Goal: Information Seeking & Learning: Check status

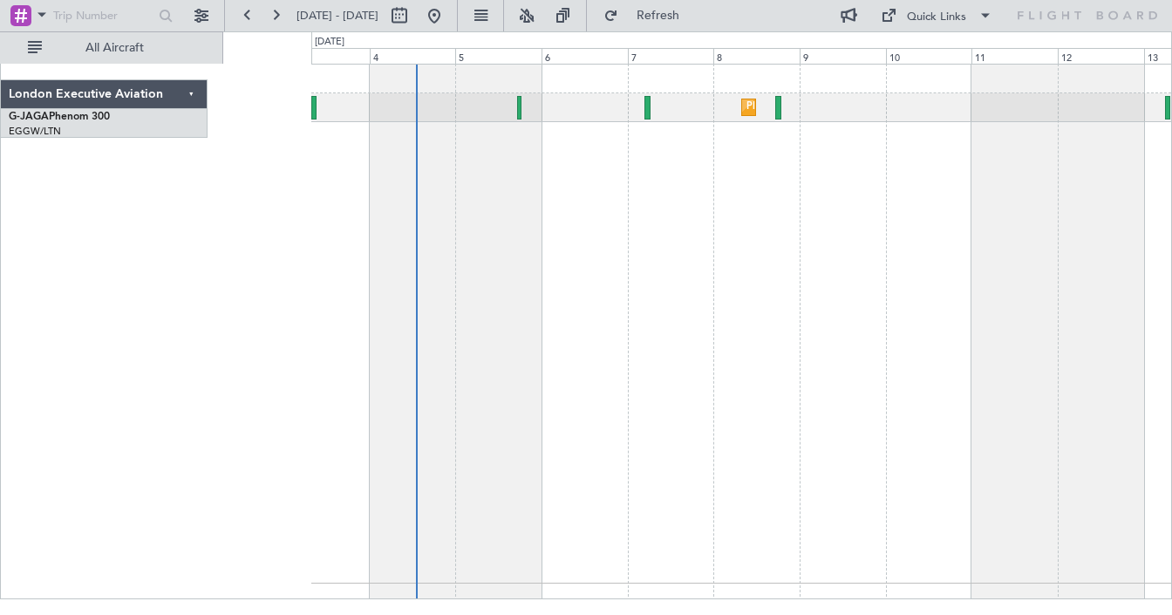
click at [602, 235] on div "Planned Maint [GEOGRAPHIC_DATA] ([GEOGRAPHIC_DATA])" at bounding box center [741, 324] width 860 height 520
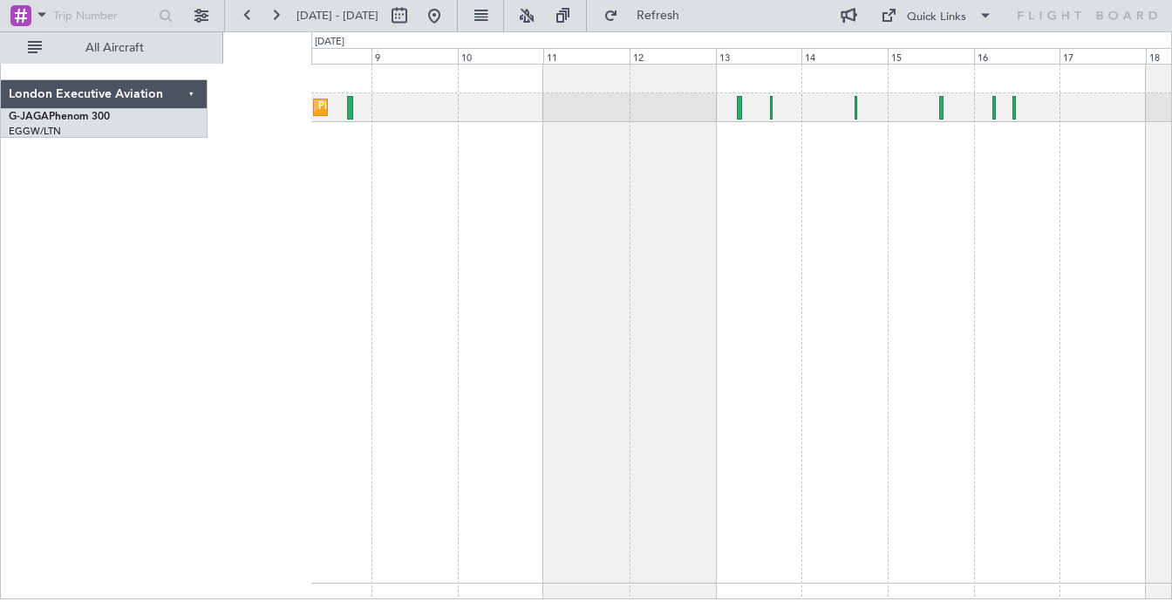
click at [565, 273] on div "Planned Maint [GEOGRAPHIC_DATA] ([GEOGRAPHIC_DATA])" at bounding box center [741, 324] width 860 height 520
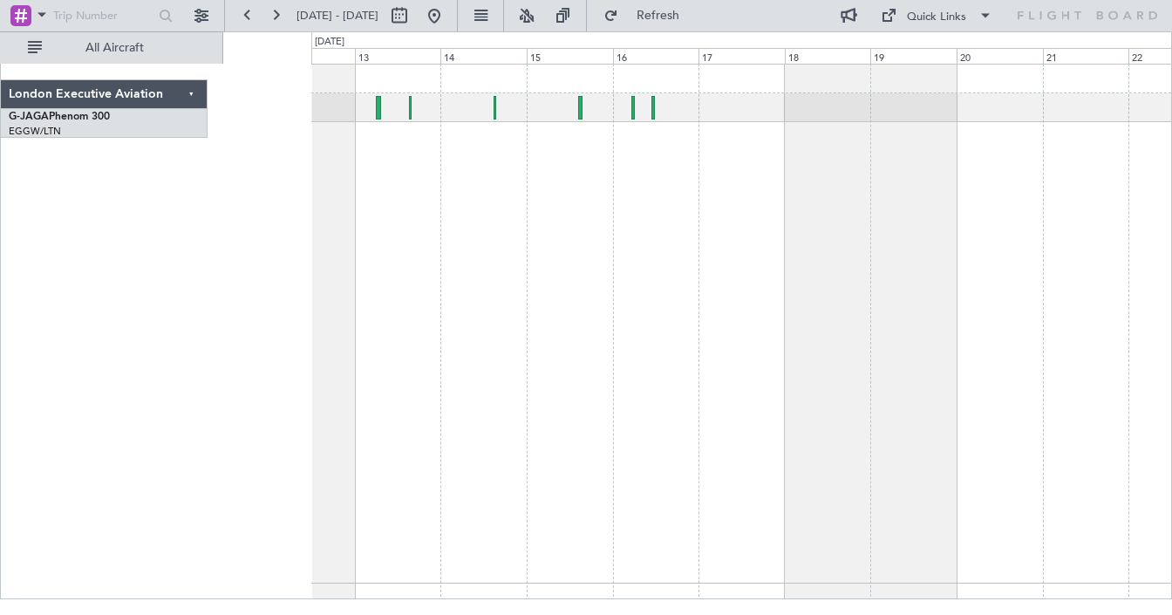
click at [454, 273] on div at bounding box center [741, 324] width 860 height 520
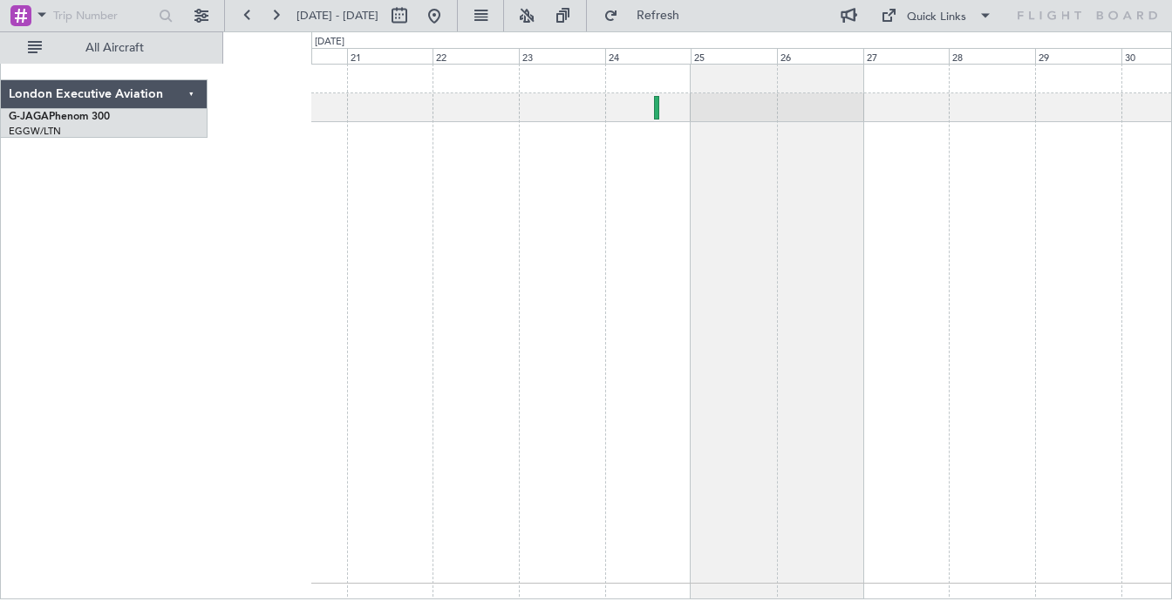
click at [437, 367] on div at bounding box center [741, 324] width 860 height 520
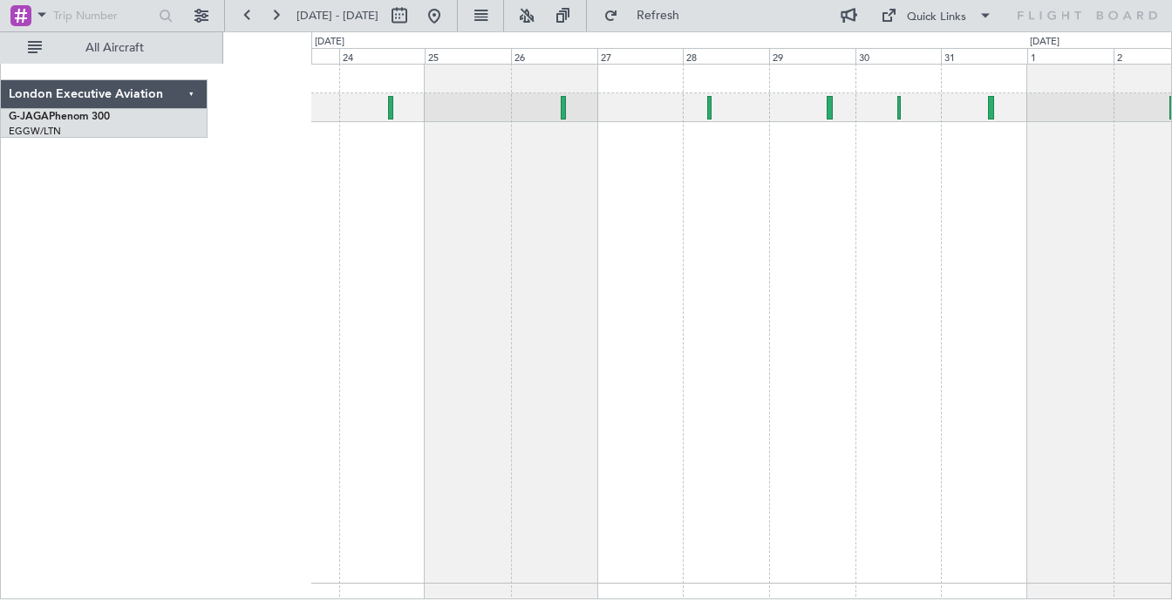
click at [670, 303] on div at bounding box center [741, 324] width 860 height 520
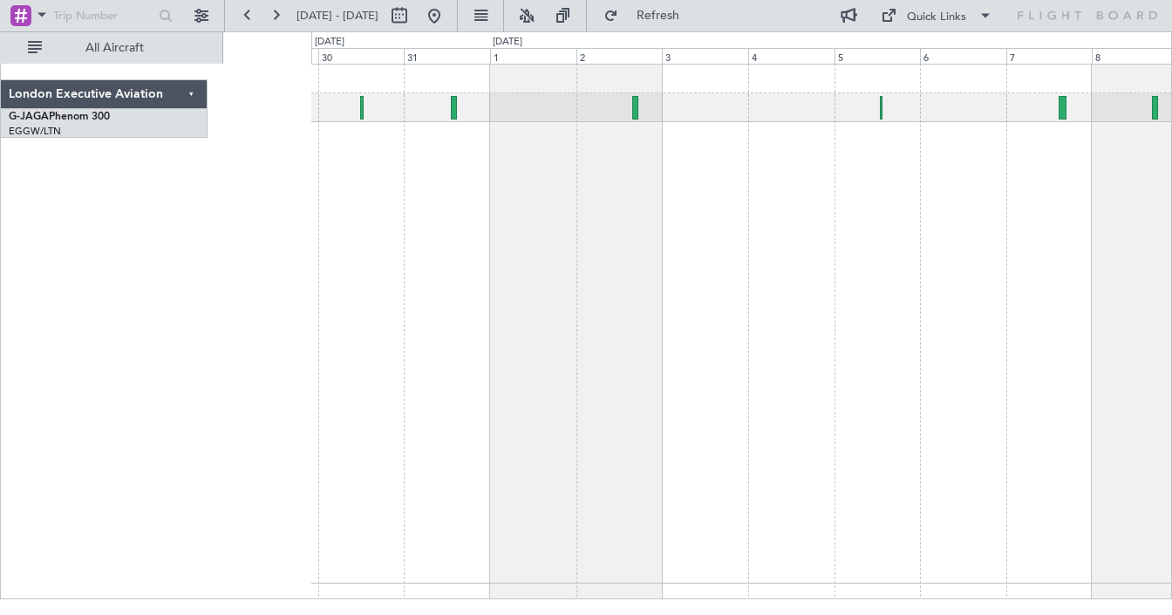
click at [486, 260] on div at bounding box center [741, 324] width 860 height 520
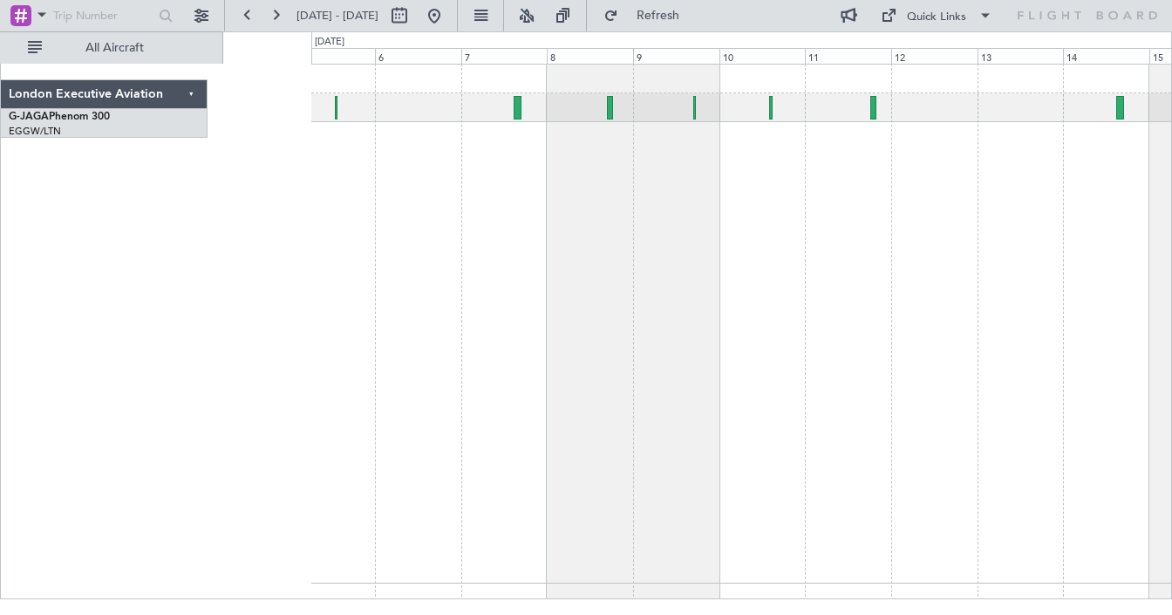
click at [561, 363] on div at bounding box center [741, 324] width 860 height 520
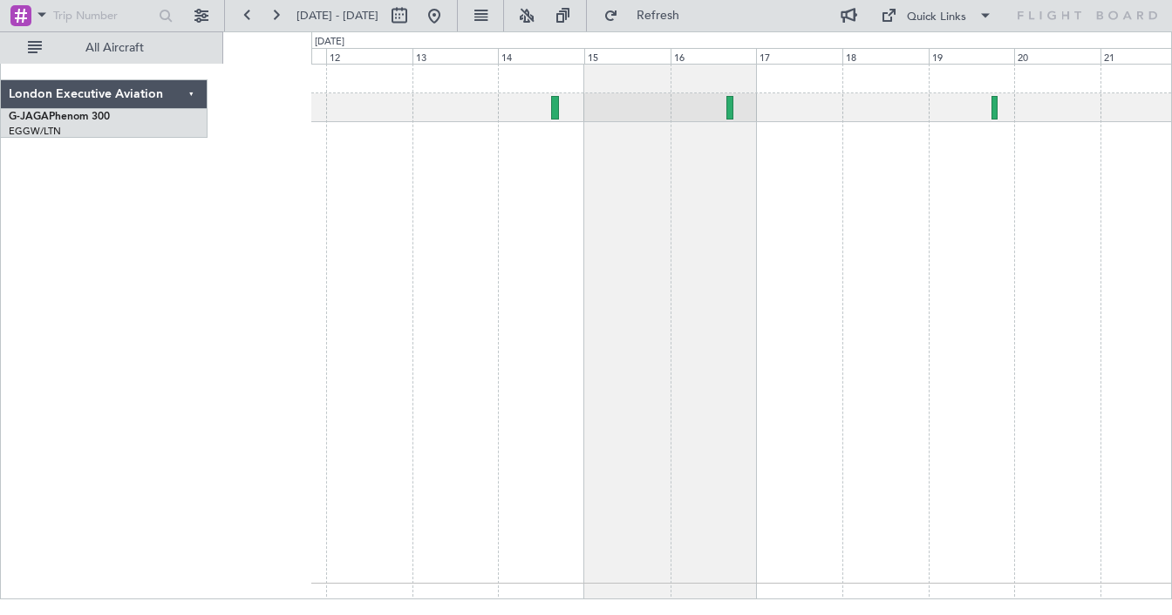
click at [407, 282] on div at bounding box center [741, 324] width 860 height 520
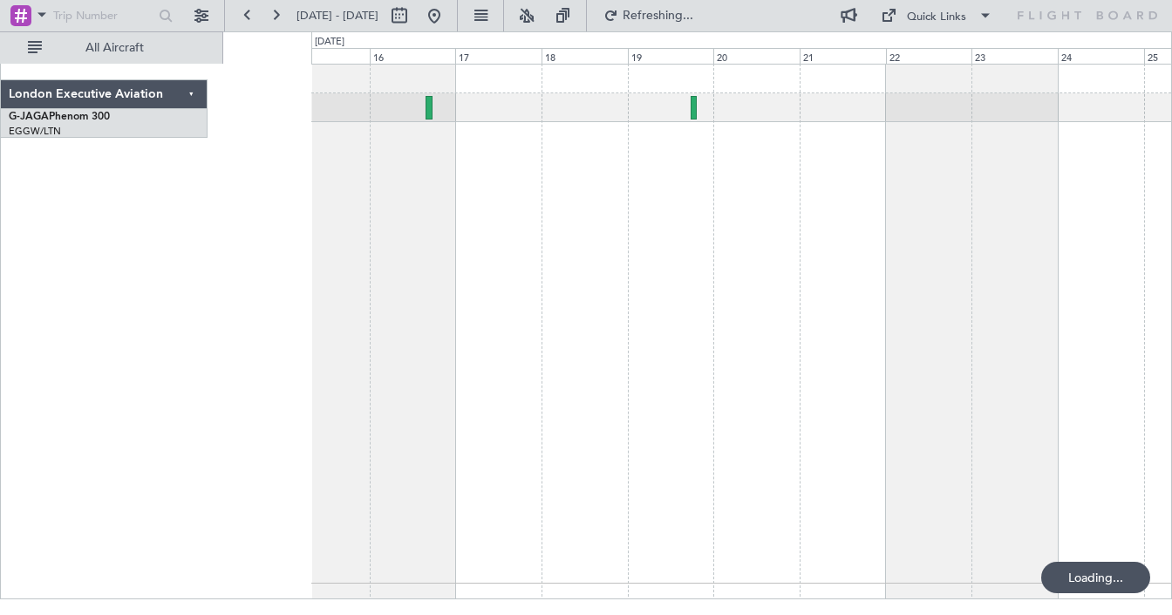
click at [786, 314] on div at bounding box center [741, 324] width 860 height 520
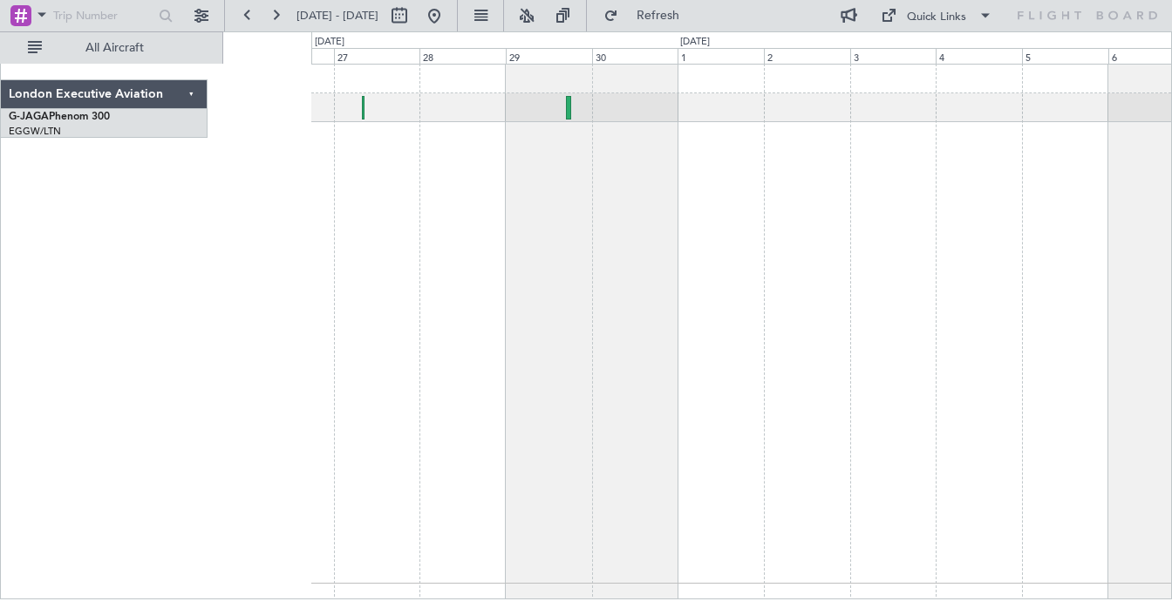
click at [101, 345] on div "London Executive Aviation G-JAGA Phenom 300 EGGW/LTN [GEOGRAPHIC_DATA] ([GEOGRA…" at bounding box center [586, 315] width 1172 height 568
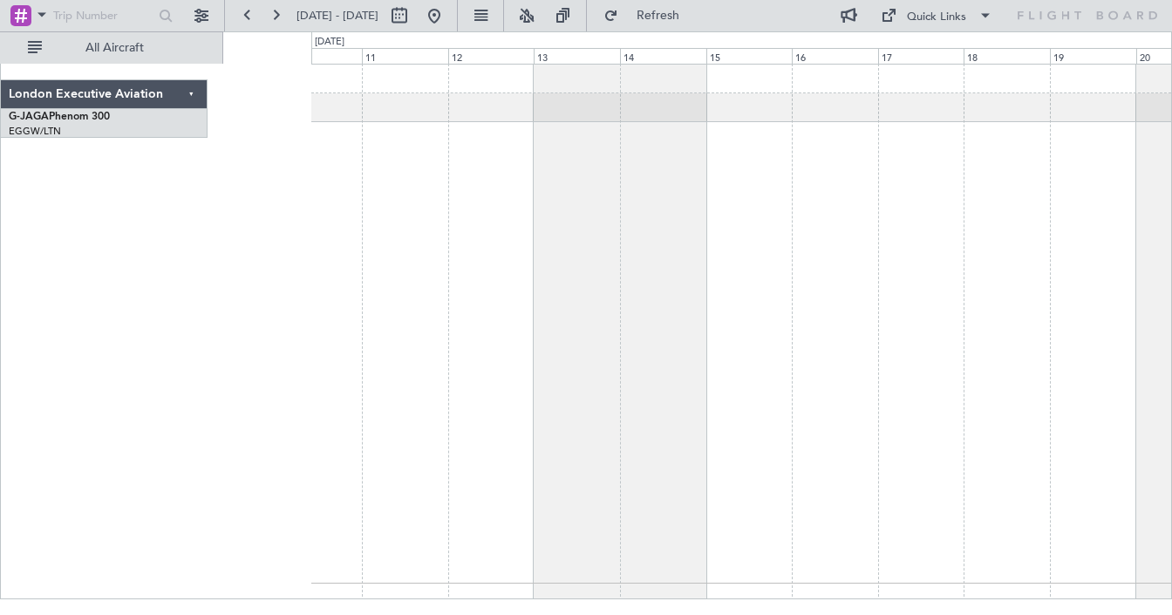
click at [0, 408] on div "London Executive Aviation G-JAGA Phenom 300 EGGW/LTN [GEOGRAPHIC_DATA] ([GEOGRA…" at bounding box center [586, 315] width 1172 height 568
click at [435, 368] on div at bounding box center [741, 324] width 860 height 520
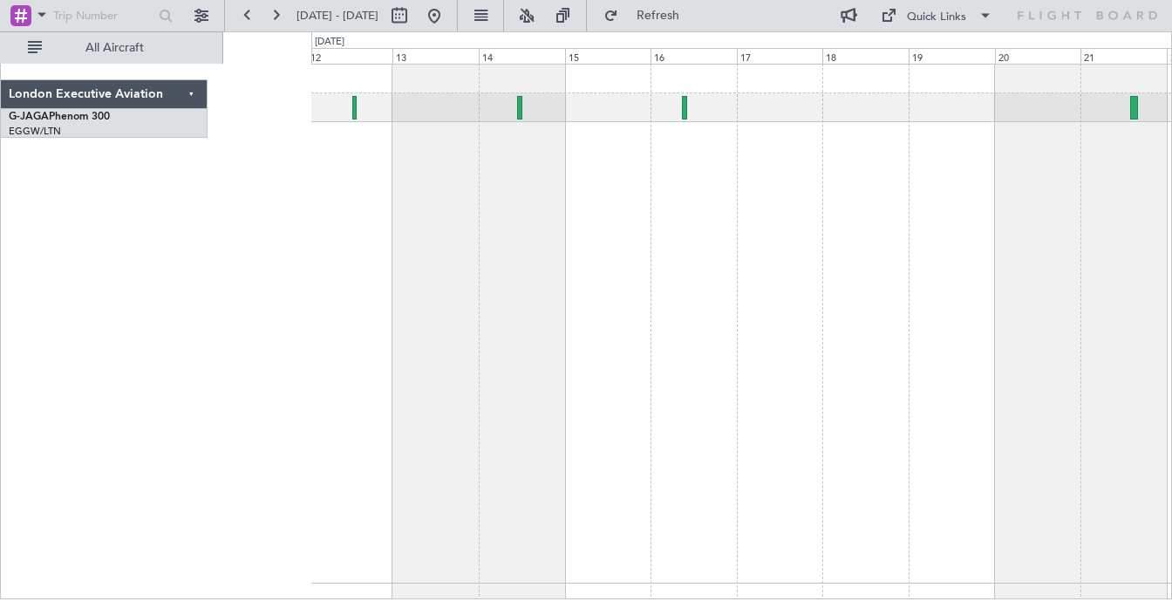
click at [1056, 282] on div "Planned [GEOGRAPHIC_DATA] ([GEOGRAPHIC_DATA])" at bounding box center [741, 324] width 860 height 520
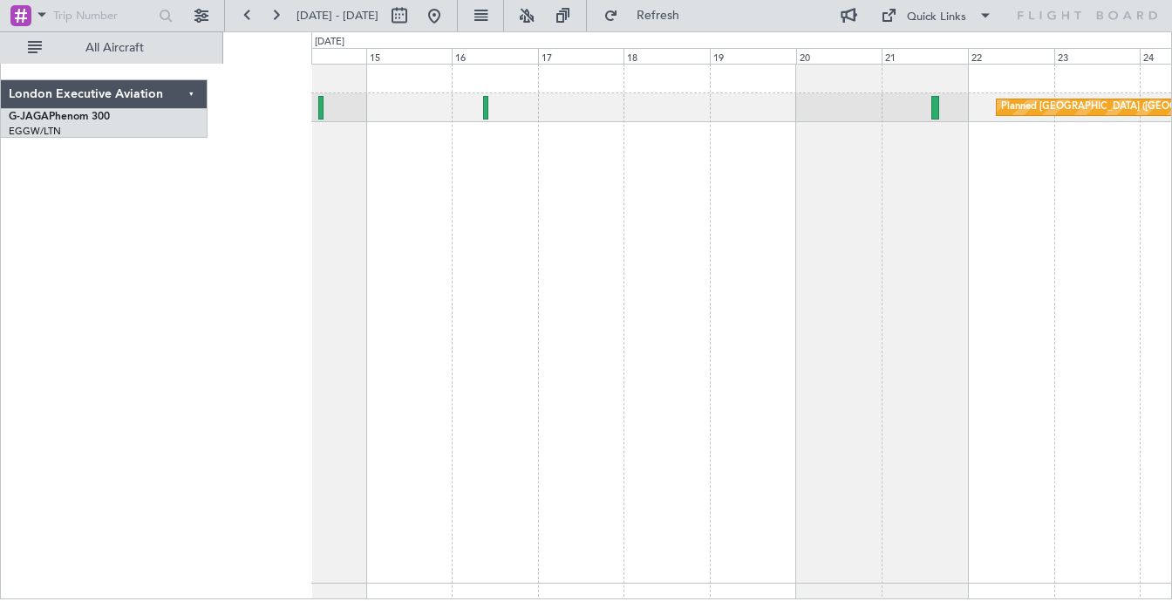
click at [877, 225] on div "Planned [GEOGRAPHIC_DATA] ([GEOGRAPHIC_DATA])" at bounding box center [741, 324] width 860 height 520
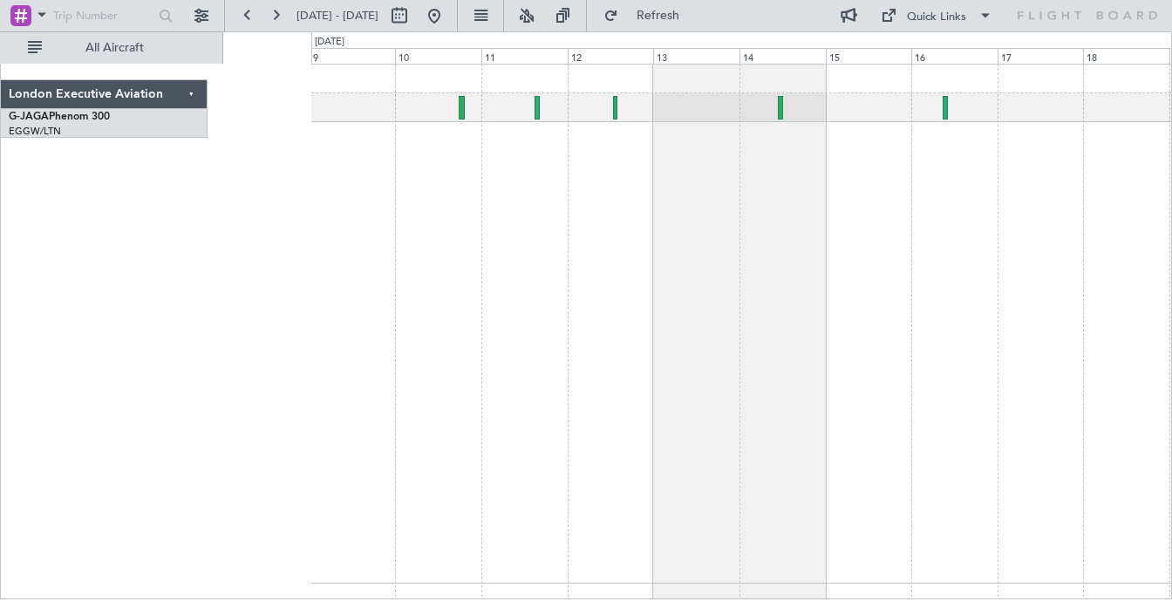
click at [955, 314] on div at bounding box center [741, 324] width 860 height 520
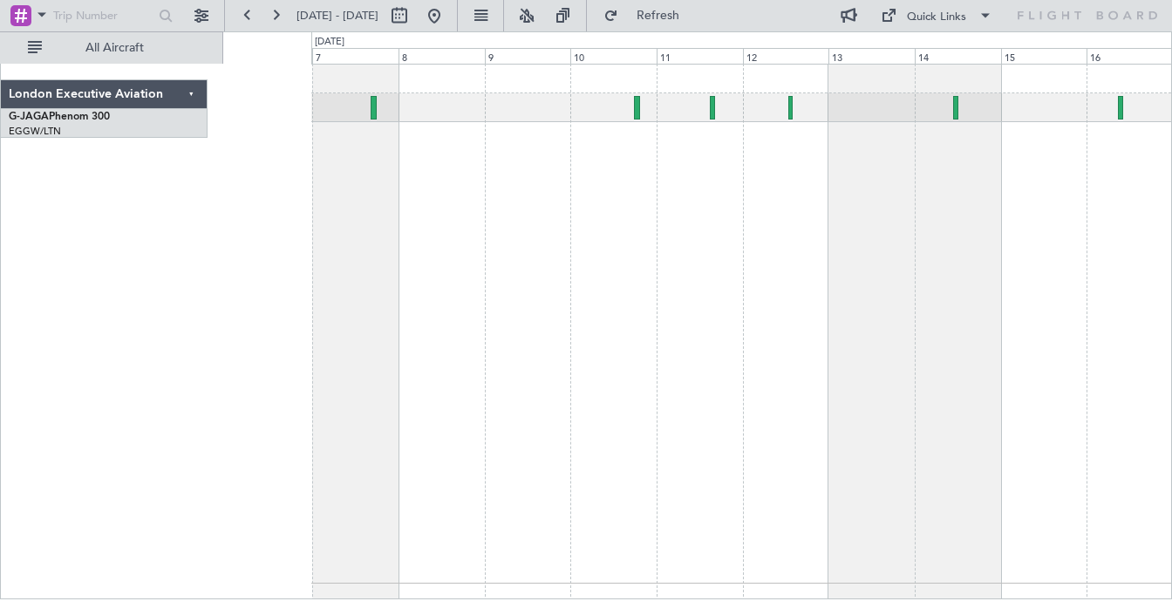
click at [687, 296] on div at bounding box center [741, 324] width 860 height 520
click at [717, 122] on div at bounding box center [741, 107] width 860 height 29
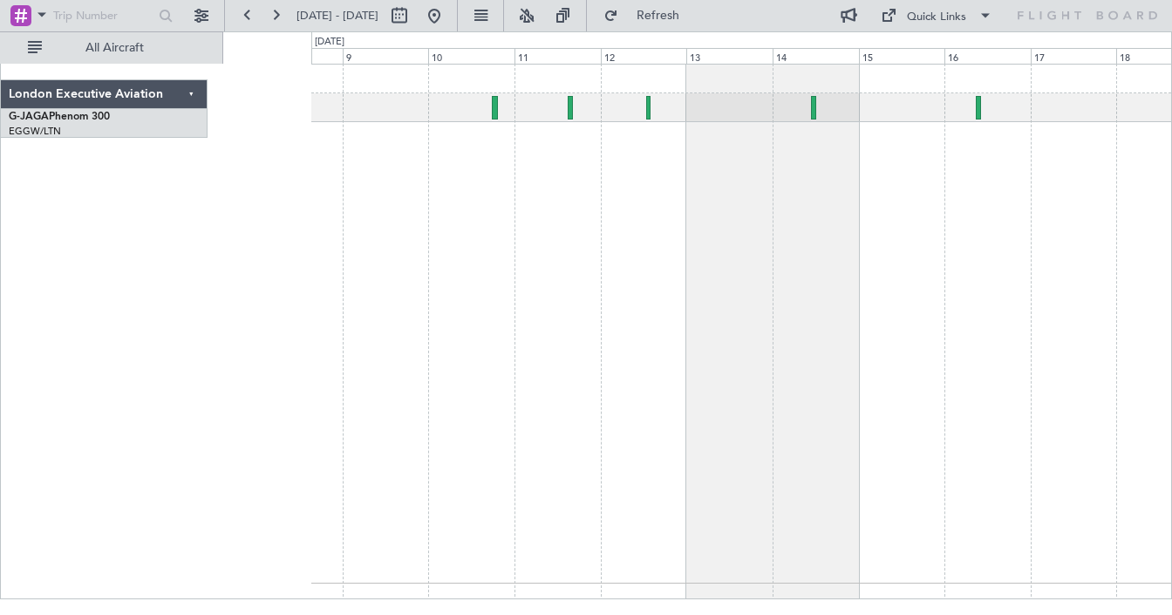
click at [816, 203] on div at bounding box center [741, 324] width 860 height 520
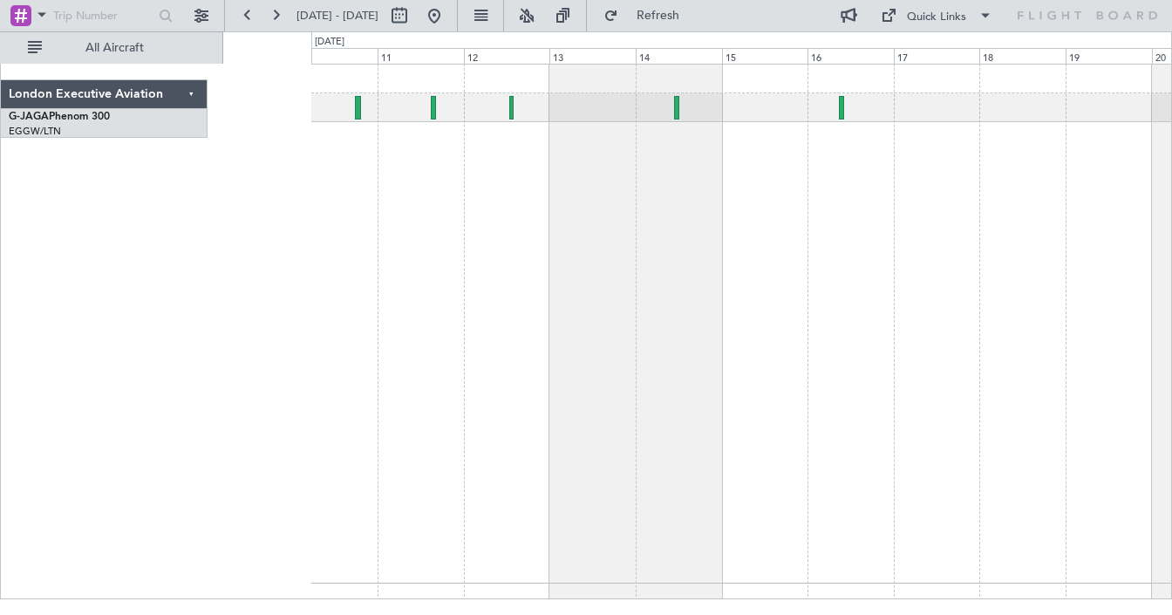
click at [879, 249] on div "Planned [GEOGRAPHIC_DATA] ([GEOGRAPHIC_DATA])" at bounding box center [741, 324] width 860 height 520
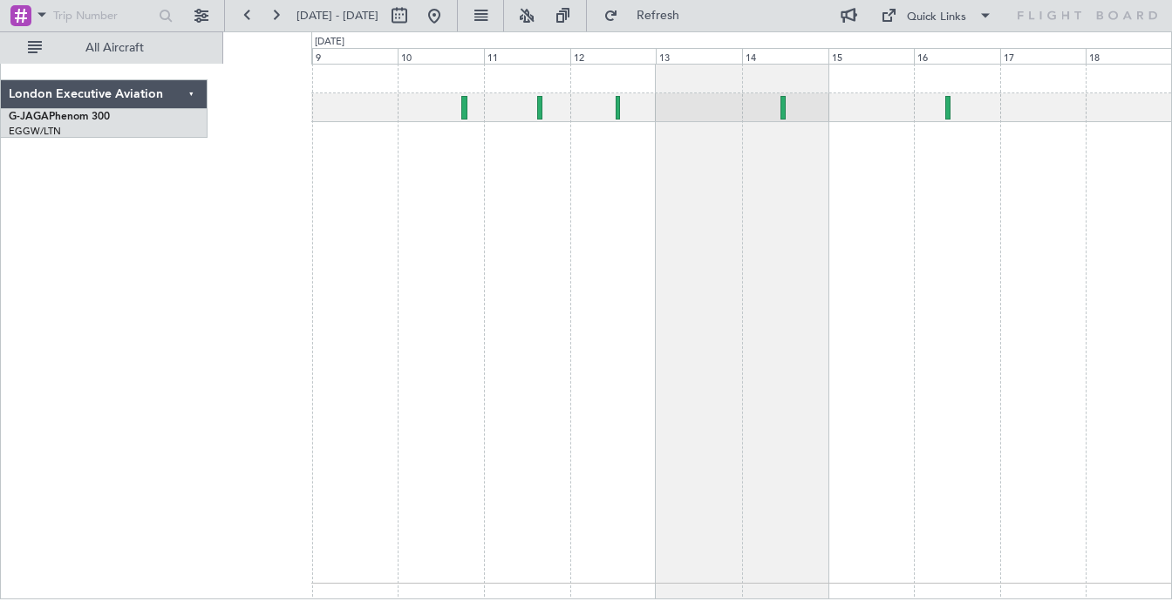
click at [799, 286] on div at bounding box center [741, 324] width 860 height 520
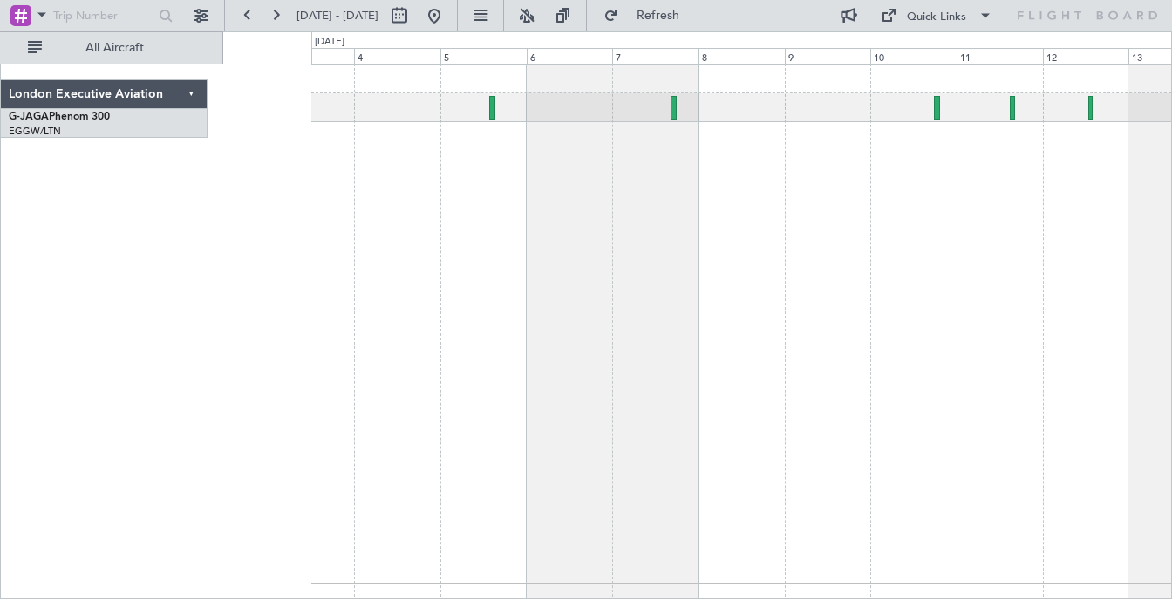
click at [1171, 326] on div "London Executive Aviation G-JAGA Phenom 300 EGGW/LTN [GEOGRAPHIC_DATA] ([GEOGRA…" at bounding box center [586, 315] width 1172 height 568
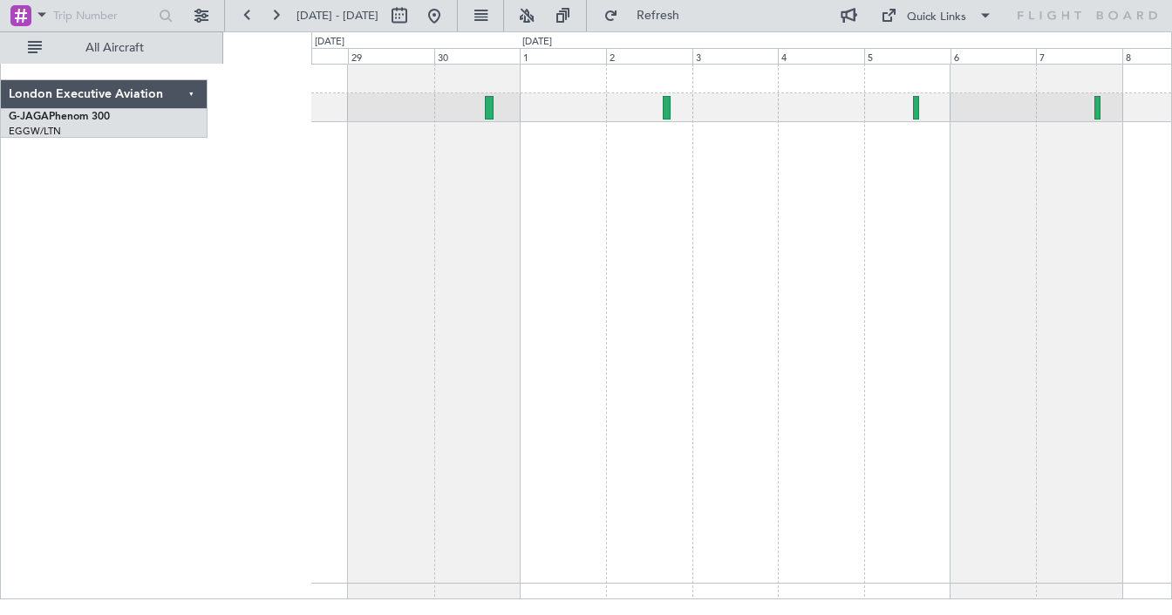
click at [973, 310] on div at bounding box center [741, 324] width 860 height 520
